Goal: Task Accomplishment & Management: Use online tool/utility

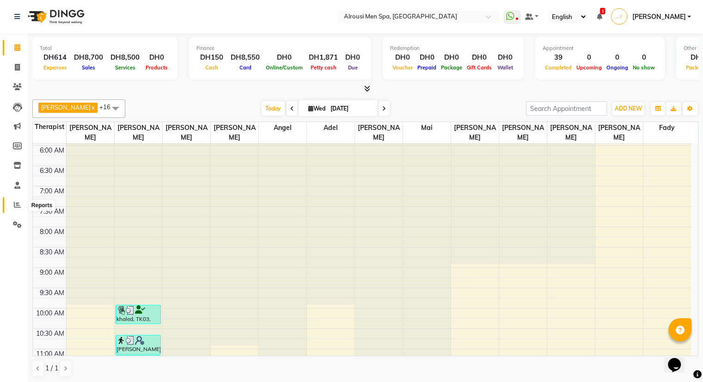
click at [16, 207] on icon at bounding box center [17, 204] width 7 height 7
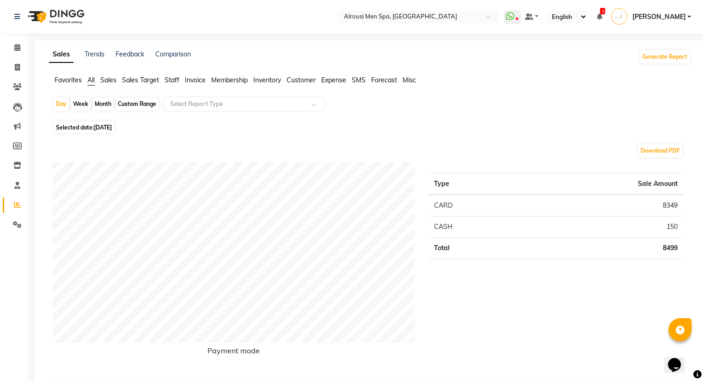
click at [178, 83] on span "Staff" at bounding box center [172, 80] width 15 height 8
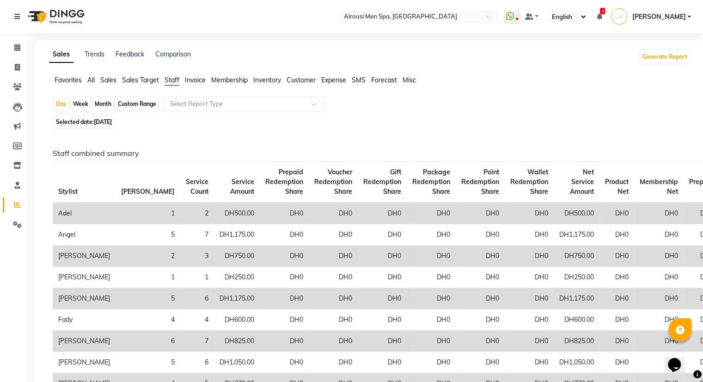
click at [141, 110] on div "Custom Range" at bounding box center [137, 104] width 43 height 13
select select "9"
select select "2025"
click at [109, 105] on div "Month" at bounding box center [102, 104] width 21 height 13
select select "9"
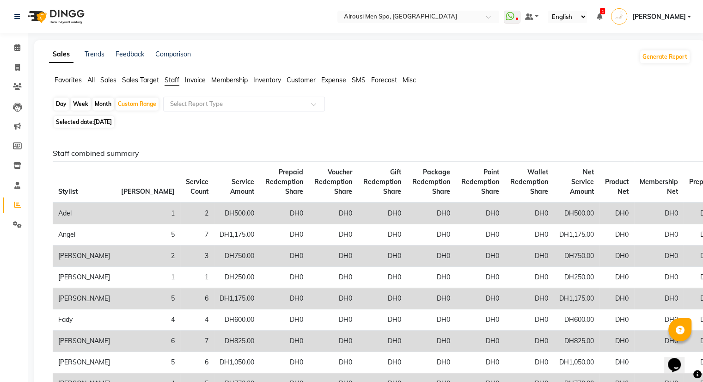
select select "2025"
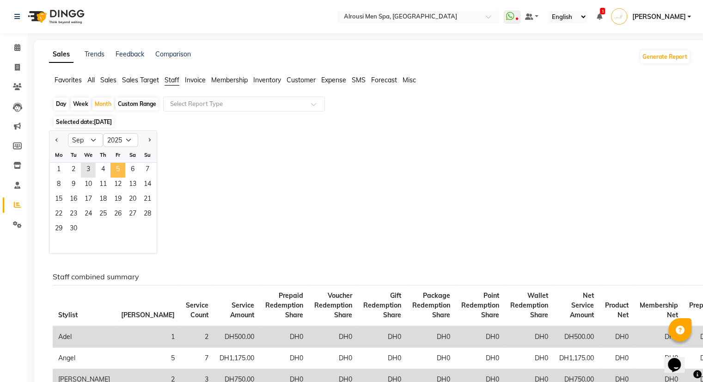
click at [117, 170] on span "5" at bounding box center [118, 170] width 15 height 15
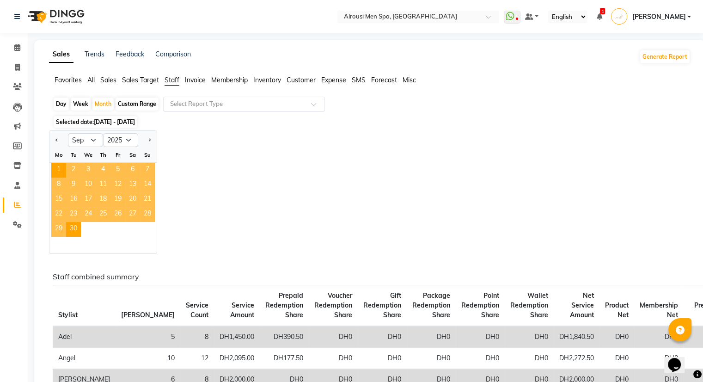
click at [211, 100] on input "text" at bounding box center [234, 103] width 133 height 9
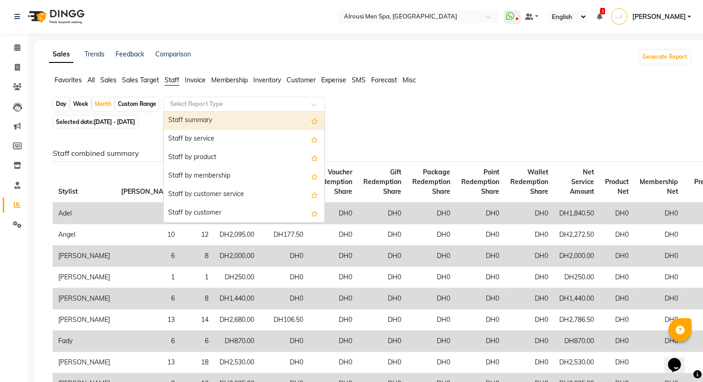
click at [209, 117] on div "Staff summary" at bounding box center [244, 120] width 161 height 18
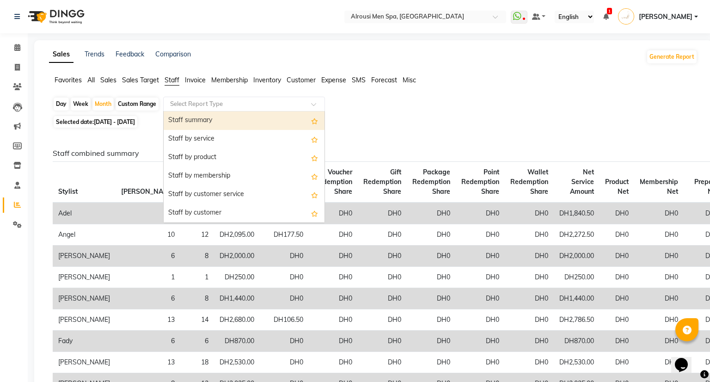
select select "full_report"
select select "csv"
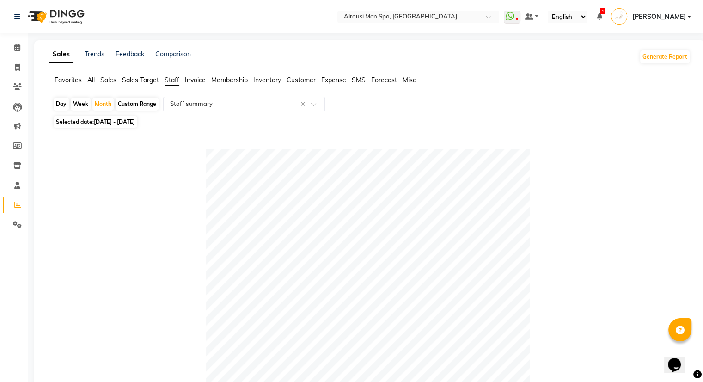
click at [138, 113] on div "Day Week Month Custom Range Select Report Type × Staff summary ×" at bounding box center [370, 105] width 634 height 17
click at [140, 106] on div "Custom Range" at bounding box center [137, 104] width 43 height 13
select select "9"
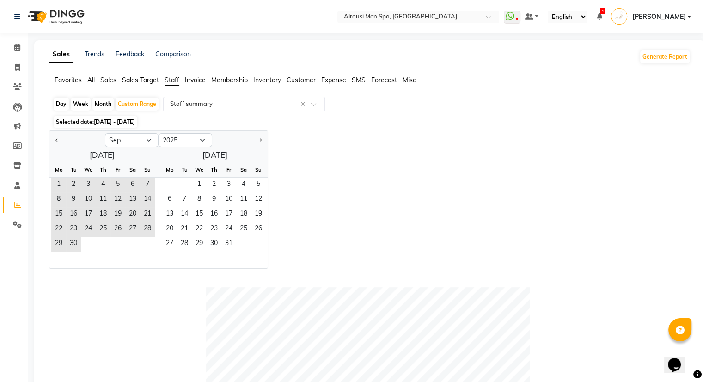
click at [181, 132] on div "Jan Feb Mar Apr May Jun [DATE] Aug Sep Oct Nov [DATE] 2016 2017 2018 2019 2020 …" at bounding box center [158, 139] width 218 height 17
click at [181, 143] on select "2015 2016 2017 2018 2019 2020 2021 2022 2023 2024 2025 2026 2027 2028 2029 2030…" at bounding box center [186, 140] width 54 height 14
select select "2024"
click at [159, 133] on select "2015 2016 2017 2018 2019 2020 2021 2022 2023 2024 2025 2026 2027 2028 2029 2030…" at bounding box center [186, 140] width 54 height 14
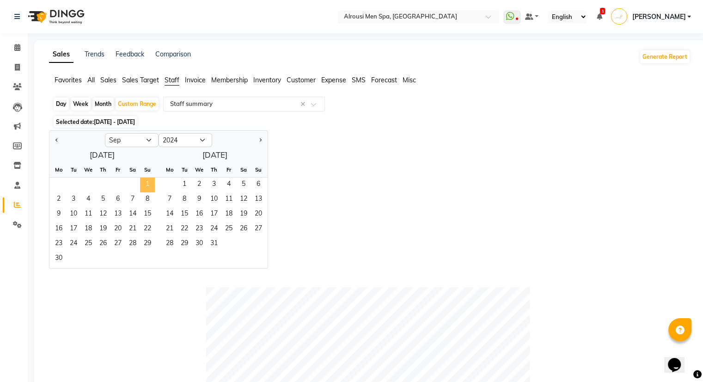
click at [146, 185] on span "1" at bounding box center [147, 185] width 15 height 15
click at [74, 206] on span "3" at bounding box center [73, 199] width 15 height 15
